Goal: Communication & Community: Answer question/provide support

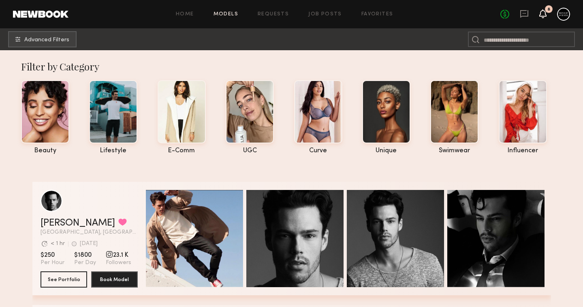
click at [545, 15] on icon at bounding box center [543, 14] width 6 height 6
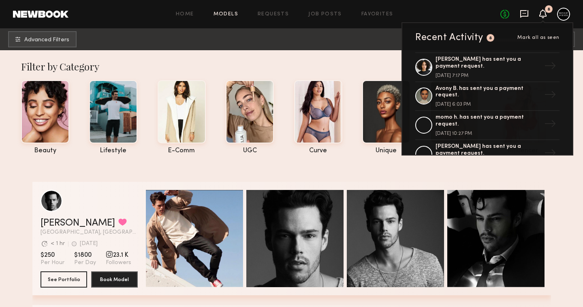
click at [528, 13] on icon at bounding box center [524, 14] width 8 height 8
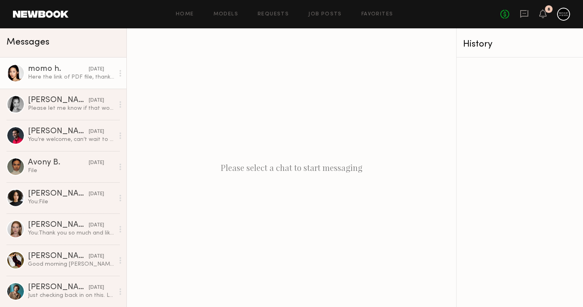
click at [73, 73] on div "Here the link of PDF file, thank you!" at bounding box center [71, 77] width 86 height 8
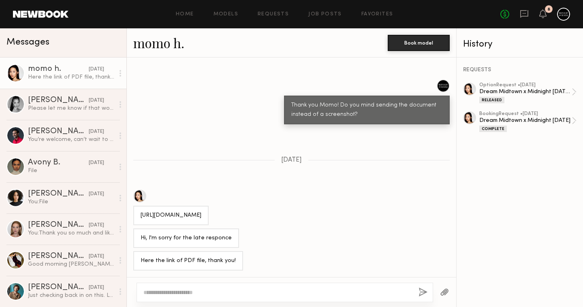
scroll to position [612, 0]
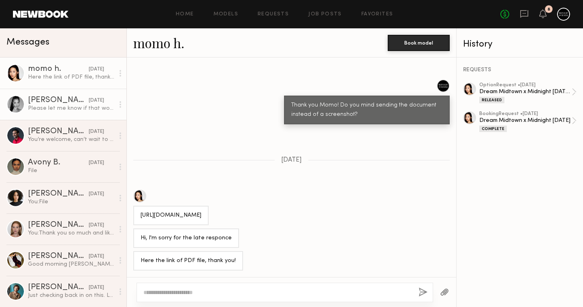
click at [53, 96] on div "[PERSON_NAME]" at bounding box center [58, 100] width 61 height 8
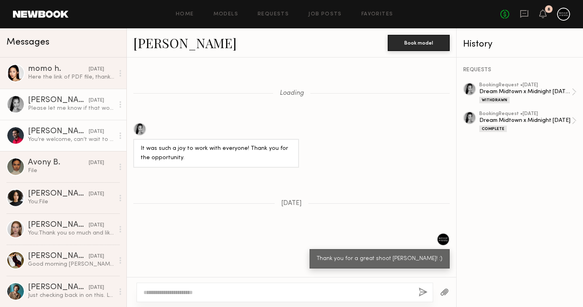
scroll to position [575, 0]
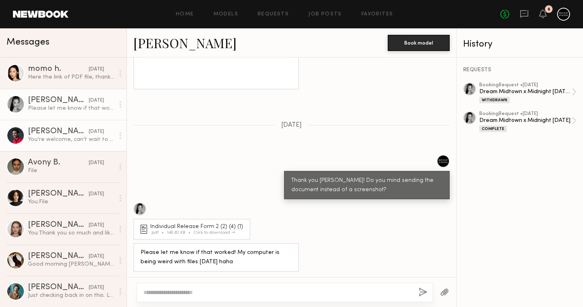
click at [103, 137] on div "You’re welcome, can’t wait to see the images and videos!" at bounding box center [71, 140] width 86 height 8
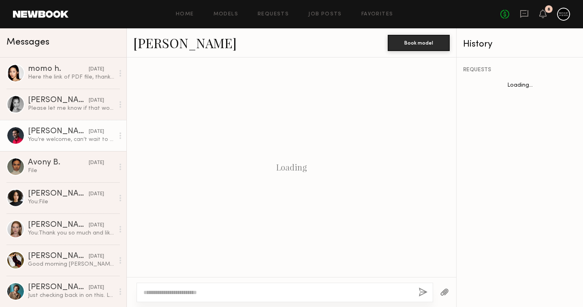
scroll to position [389, 0]
